Goal: Information Seeking & Learning: Learn about a topic

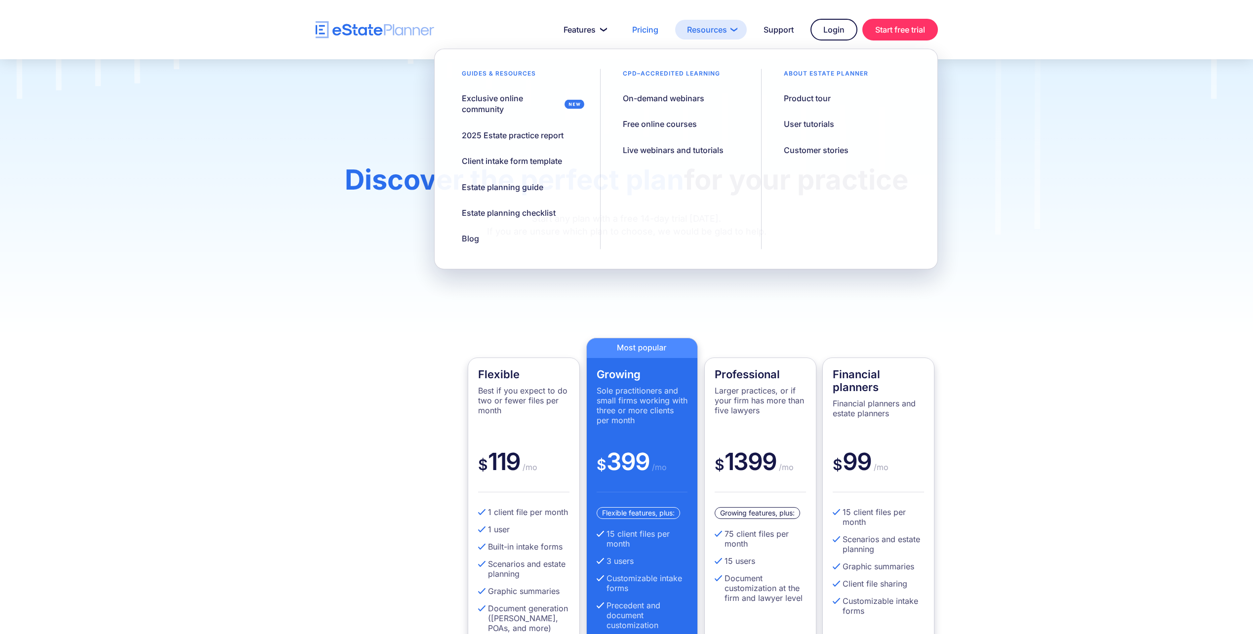
click at [731, 28] on link "Resources" at bounding box center [711, 30] width 72 height 20
click at [512, 221] on link "Estate planning checklist" at bounding box center [508, 212] width 119 height 21
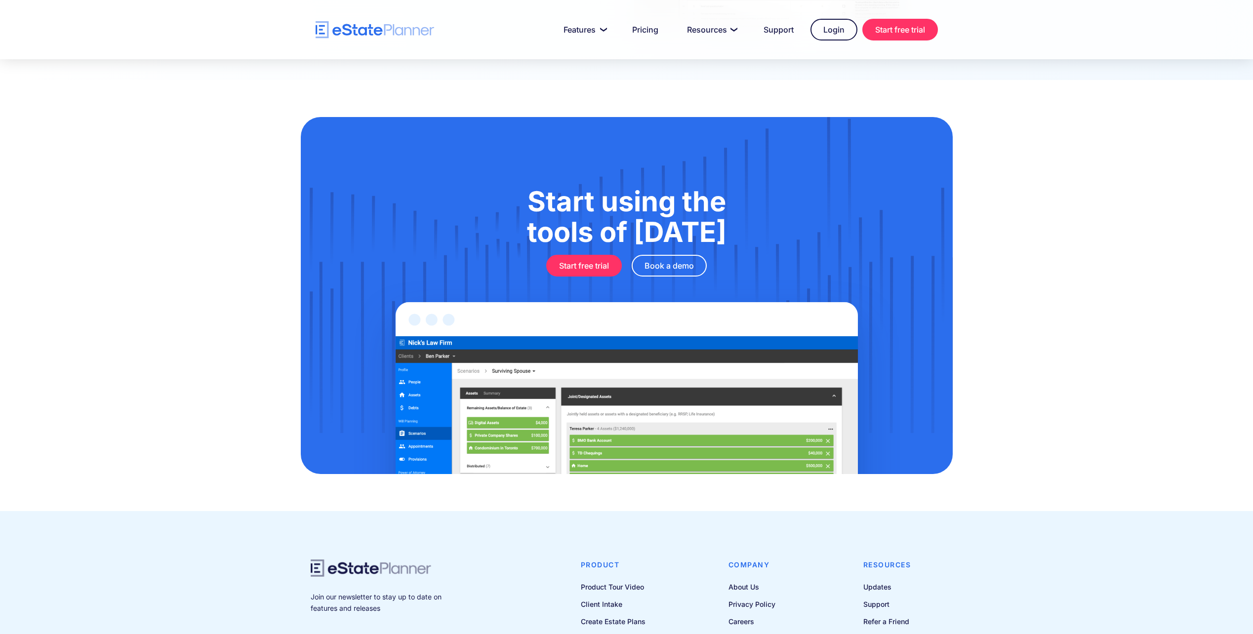
scroll to position [522, 0]
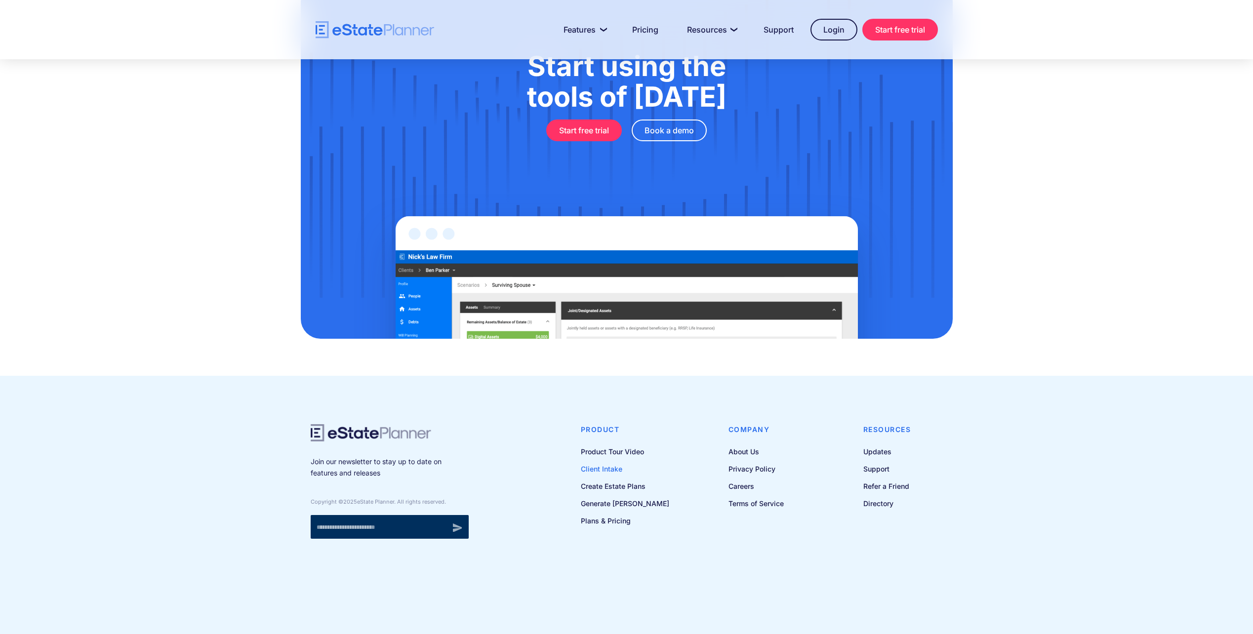
click at [619, 466] on link "Client Intake" at bounding box center [625, 469] width 88 height 12
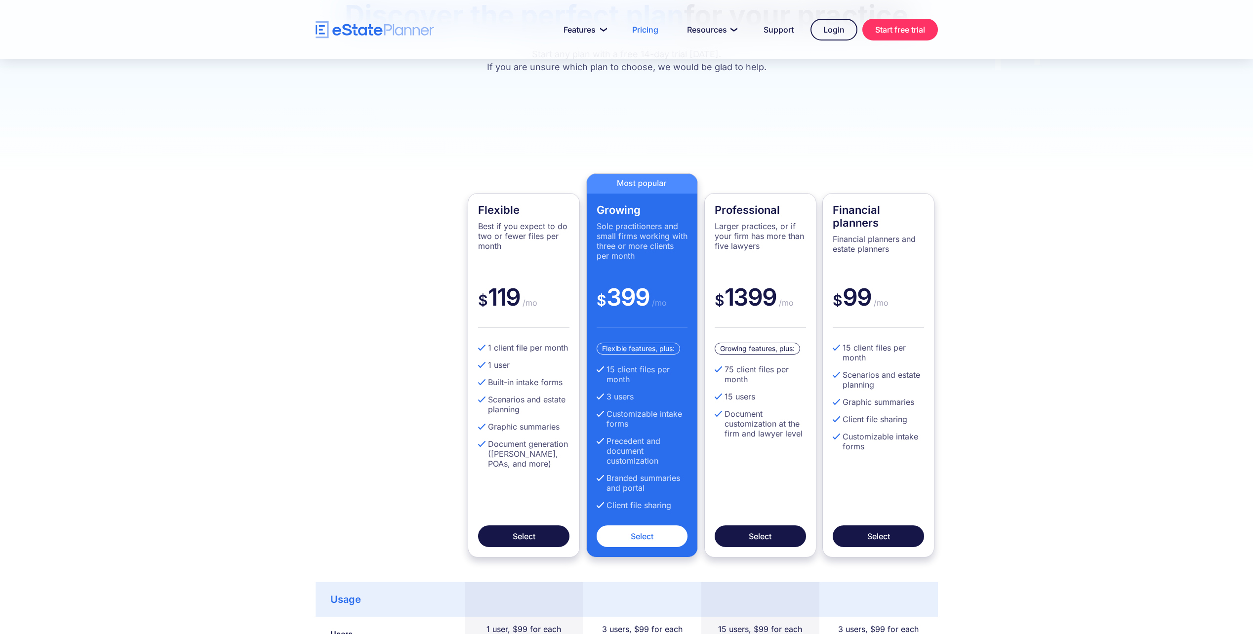
scroll to position [198, 0]
